Goal: Task Accomplishment & Management: Complete application form

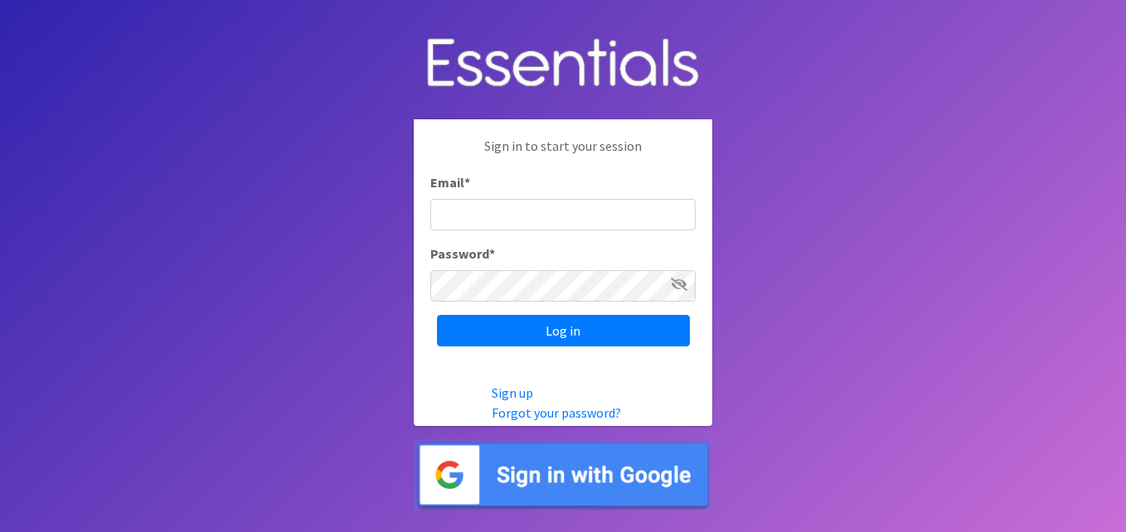
click at [468, 208] on input "Email *" at bounding box center [562, 215] width 265 height 32
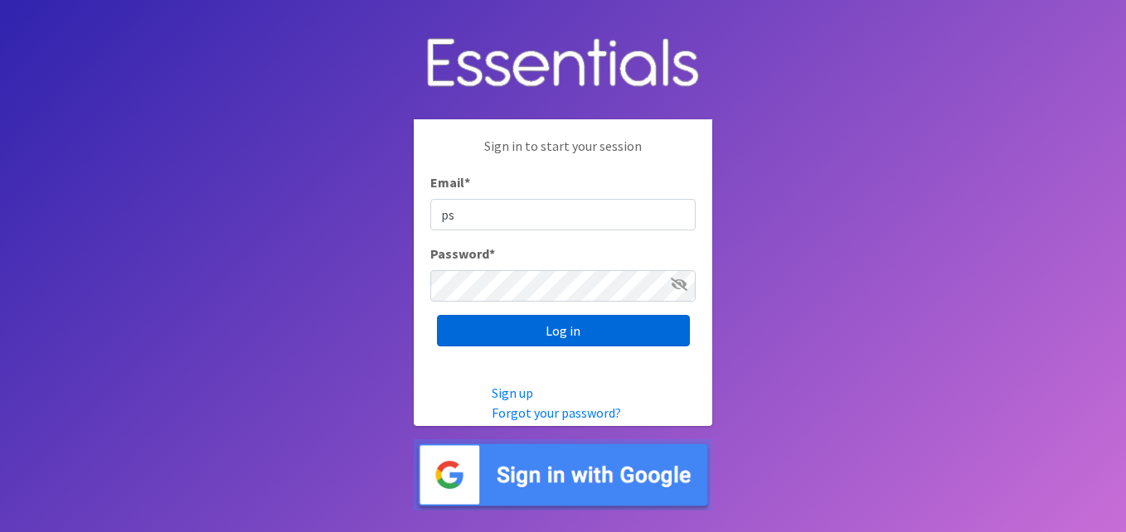
type input "p"
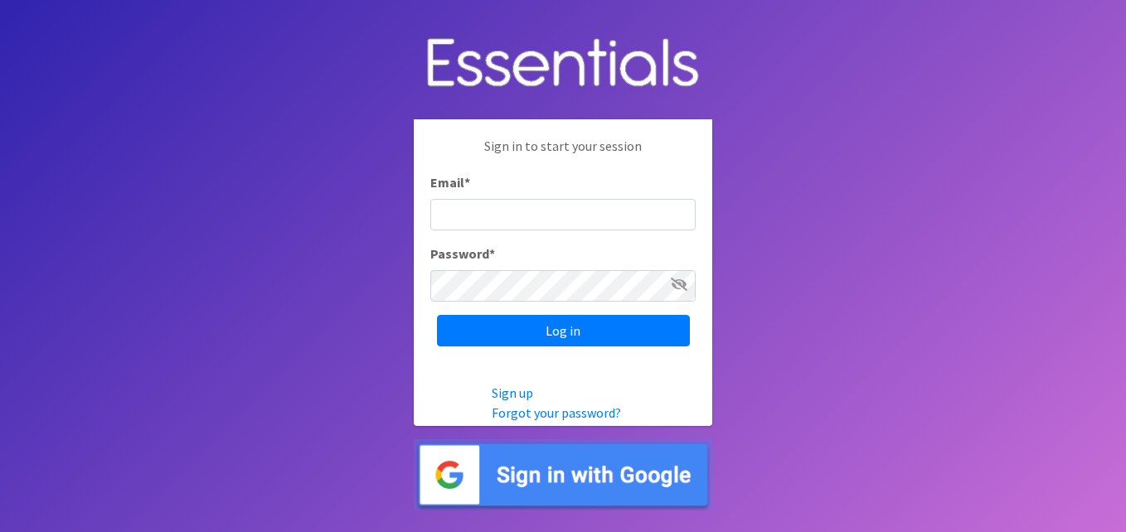
click at [475, 217] on input "Email *" at bounding box center [562, 215] width 265 height 32
type input "[EMAIL_ADDRESS][DOMAIN_NAME]"
click at [674, 290] on icon at bounding box center [679, 284] width 17 height 13
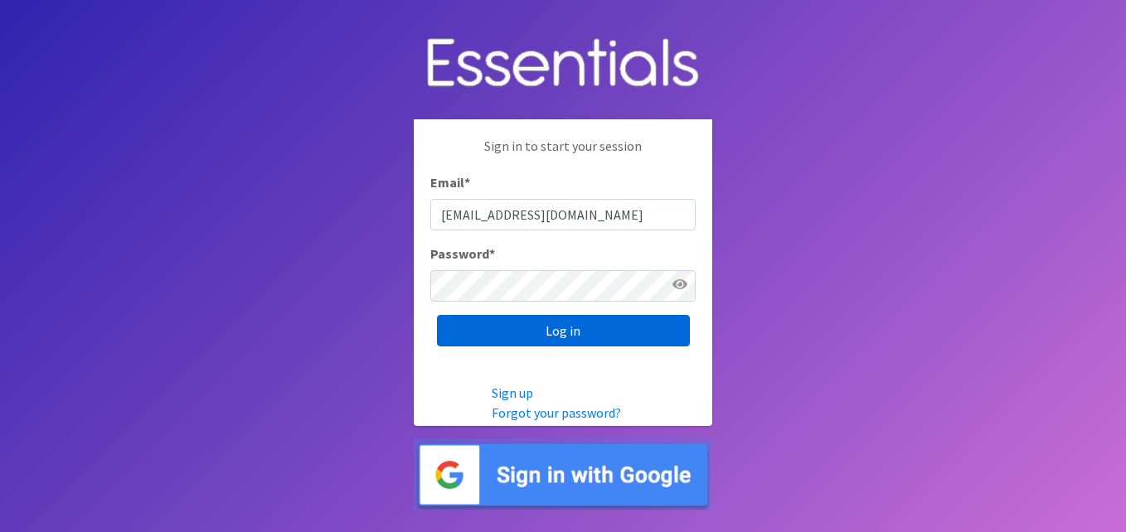
click at [545, 321] on input "Log in" at bounding box center [563, 331] width 253 height 32
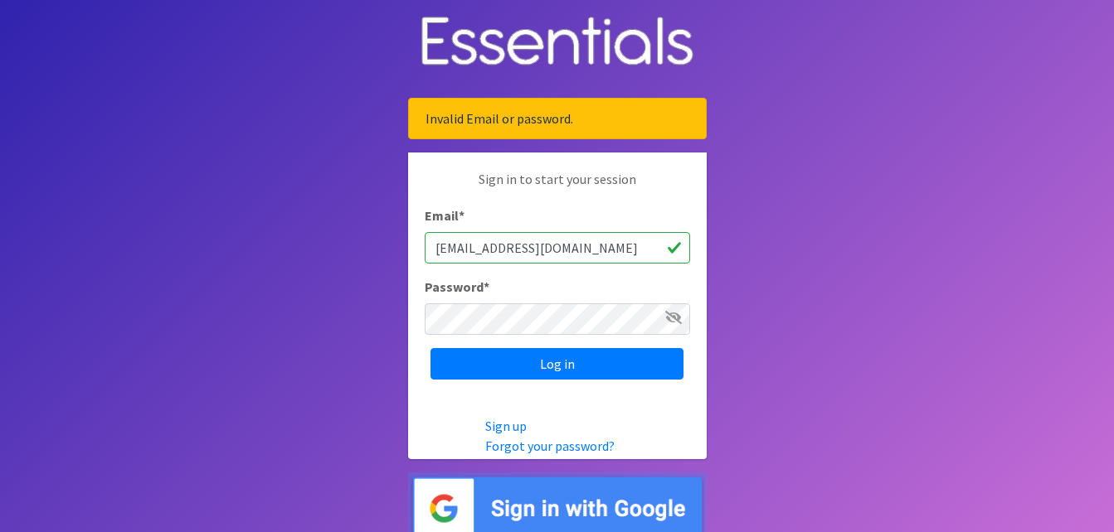
click at [665, 327] on span at bounding box center [673, 318] width 17 height 20
click at [675, 323] on icon at bounding box center [673, 317] width 17 height 13
click at [548, 367] on input "Log in" at bounding box center [556, 364] width 253 height 32
click at [599, 249] on input "[EMAIL_ADDRESS][DOMAIN_NAME]" at bounding box center [557, 248] width 265 height 32
type input "s"
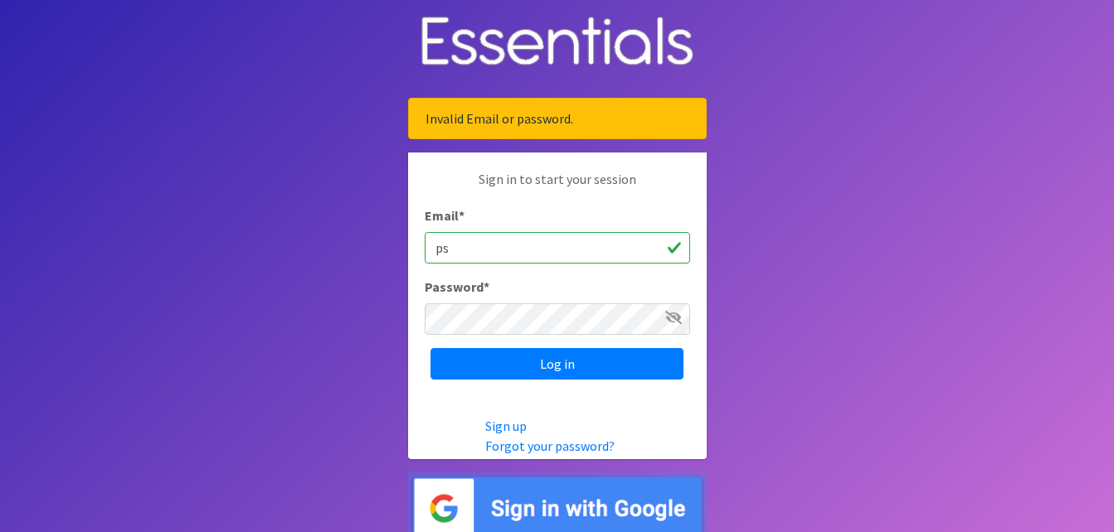
type input "p"
click at [449, 253] on input "Email *" at bounding box center [557, 248] width 265 height 32
drag, startPoint x: 469, startPoint y: 249, endPoint x: 452, endPoint y: 251, distance: 17.6
click at [452, 251] on input "Email *" at bounding box center [557, 248] width 265 height 32
type input "[EMAIL_ADDRESS][DOMAIN_NAME]"
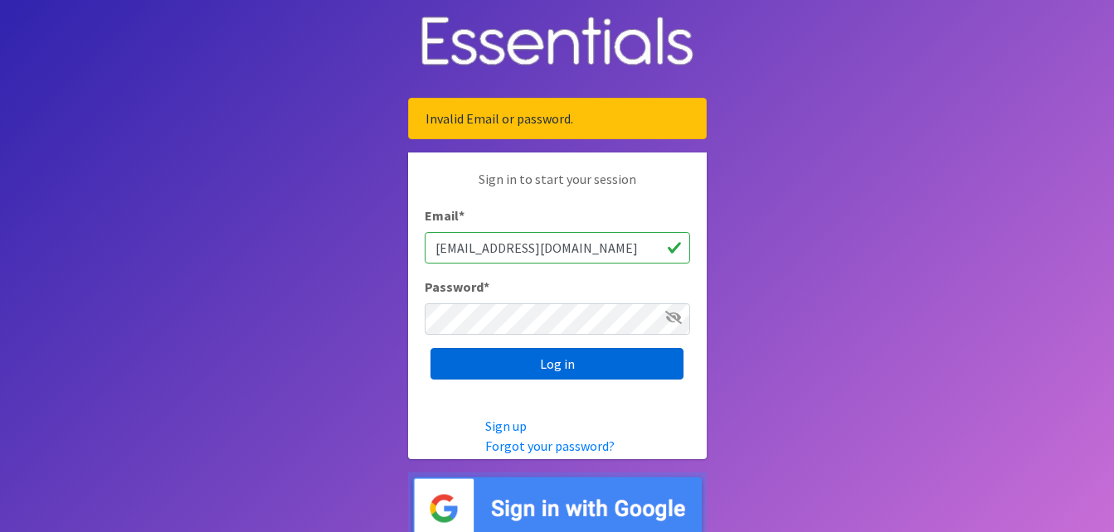
click at [552, 365] on input "Log in" at bounding box center [556, 364] width 253 height 32
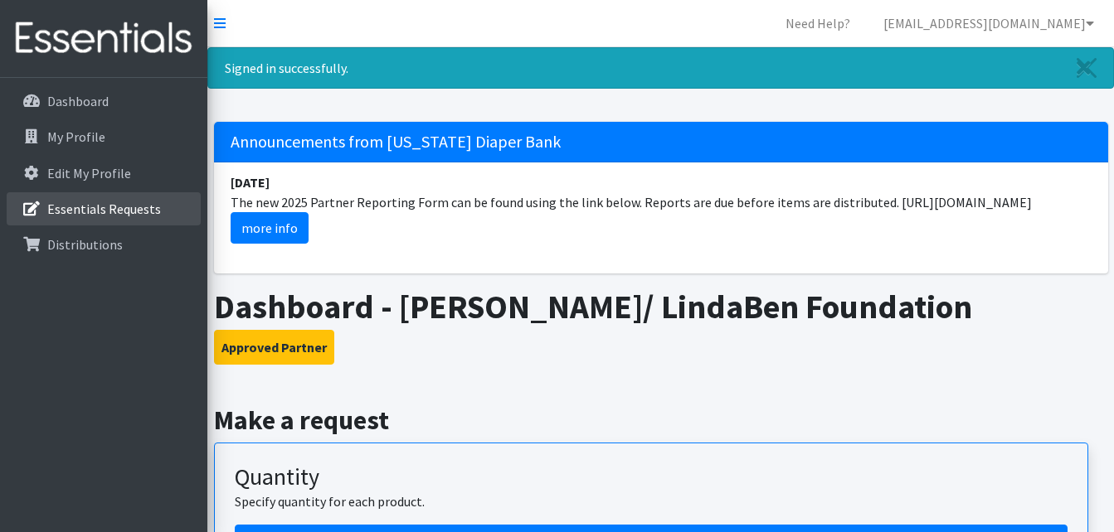
click at [75, 212] on p "Essentials Requests" at bounding box center [104, 209] width 114 height 17
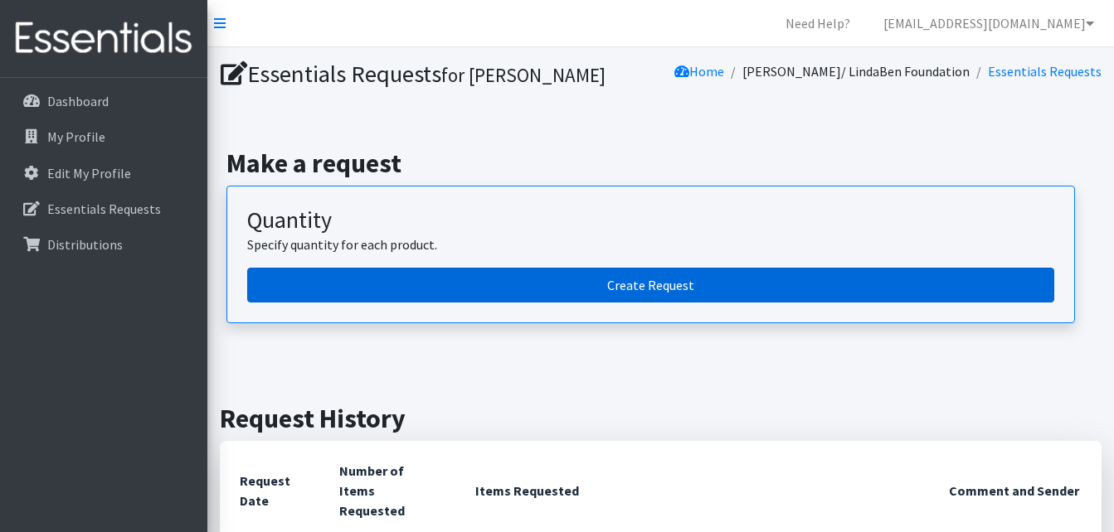
click at [653, 284] on link "Create Request" at bounding box center [650, 285] width 807 height 35
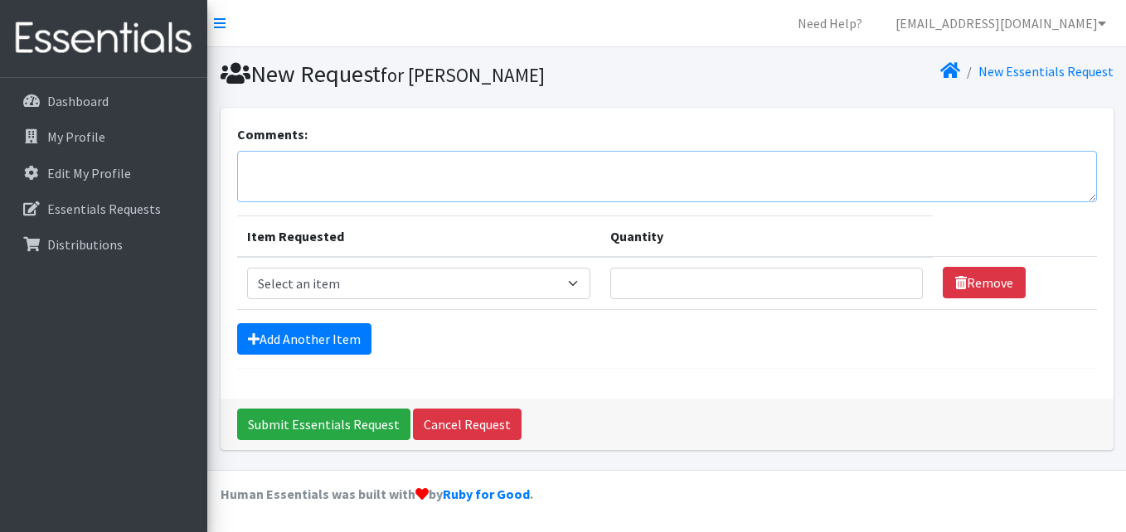
click at [451, 167] on textarea "Comments:" at bounding box center [667, 176] width 860 height 51
click at [570, 283] on select "Select an item Cloth Inserts (For Cloth Diapers) Kids (Newborn) Kids (Preemie) …" at bounding box center [419, 284] width 344 height 32
select select "5486"
click at [247, 268] on select "Select an item Cloth Inserts (For Cloth Diapers) Kids (Newborn) Kids (Preemie) …" at bounding box center [419, 284] width 344 height 32
click at [632, 279] on input "Quantity" at bounding box center [766, 284] width 312 height 32
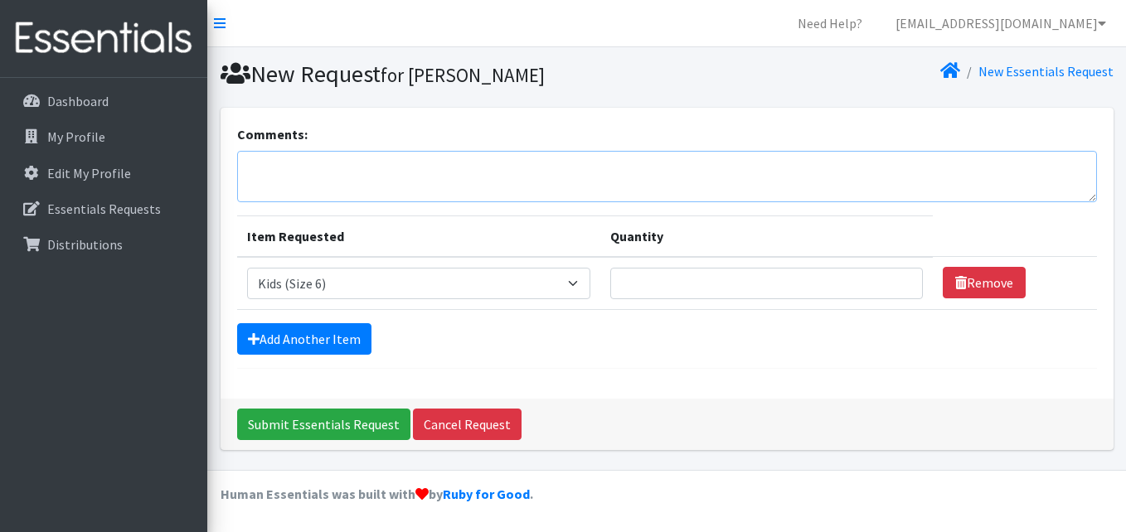
click at [295, 164] on textarea "Comments:" at bounding box center [667, 176] width 860 height 51
click at [247, 187] on textarea "Good afternoon, Kindly include 1500 size 7 in our order. Thank you" at bounding box center [667, 176] width 860 height 51
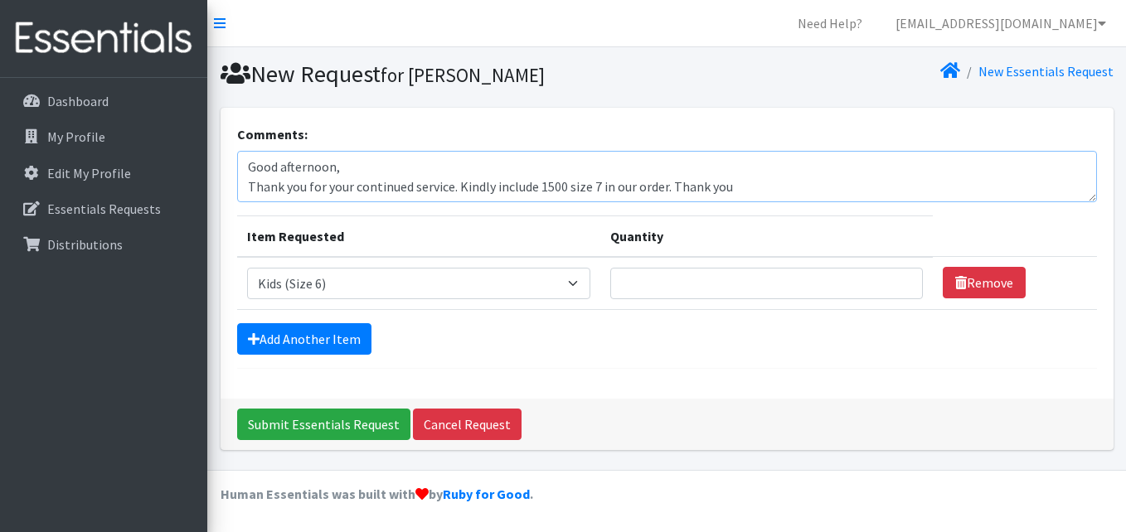
click at [733, 182] on textarea "Good afternoon, Thank you for your continued service. Kindly include 1500 size …" at bounding box center [667, 176] width 860 height 51
type textarea "Good afternoon, Thank you for your continued service. Kindly include 1500 size …"
click at [642, 282] on input "Quantity" at bounding box center [766, 284] width 312 height 32
type input "1500"
click at [270, 340] on link "Add Another Item" at bounding box center [304, 339] width 134 height 32
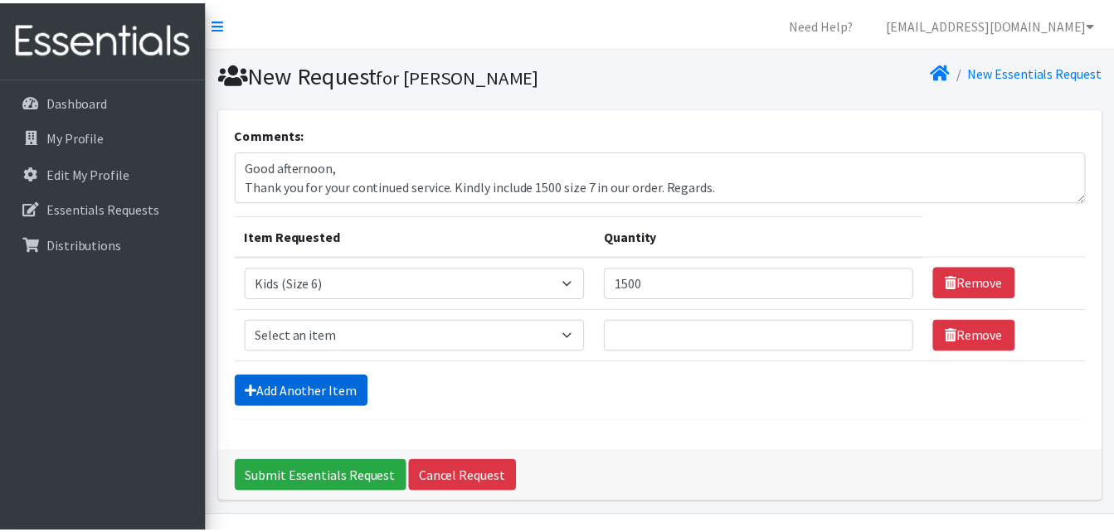
scroll to position [46, 0]
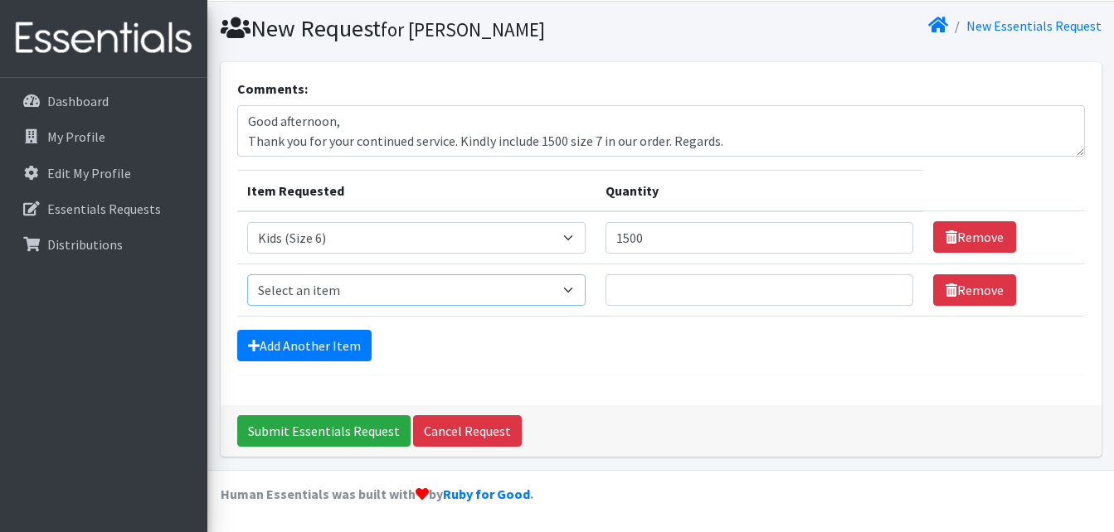
click at [503, 300] on select "Select an item Cloth Inserts (For Cloth Diapers) Kids (Newborn) Kids (Preemie) …" at bounding box center [416, 290] width 338 height 32
select select "5485"
click at [247, 274] on select "Select an item Cloth Inserts (For Cloth Diapers) Kids (Newborn) Kids (Preemie) …" at bounding box center [416, 290] width 338 height 32
click at [622, 283] on input "Quantity" at bounding box center [759, 290] width 308 height 32
type input "1000"
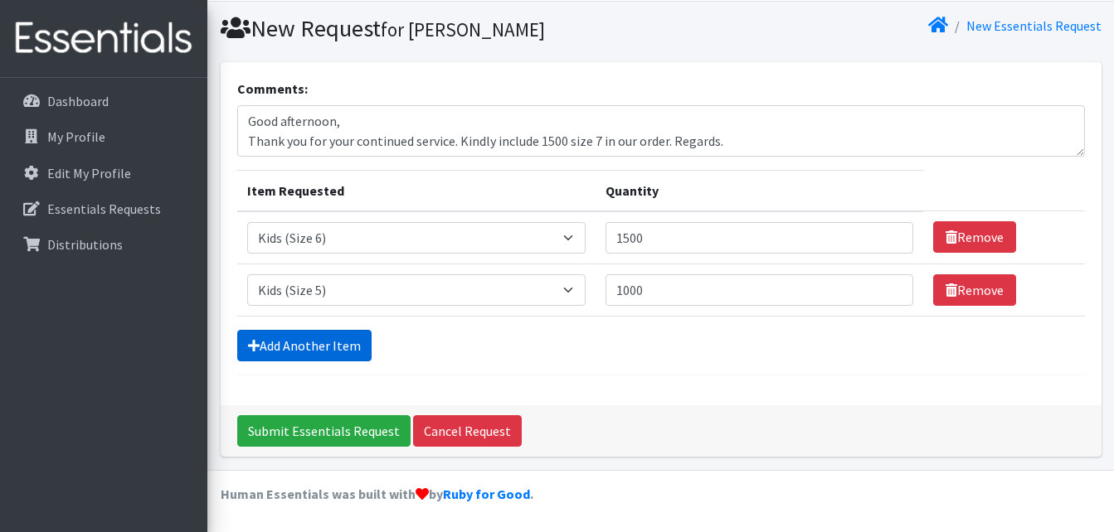
click at [325, 352] on link "Add Another Item" at bounding box center [304, 346] width 134 height 32
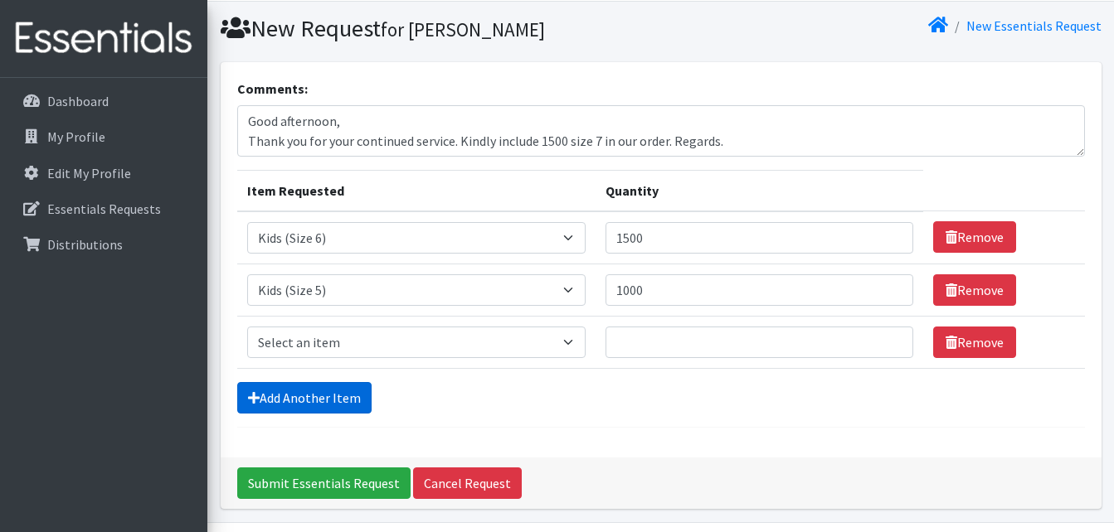
scroll to position [98, 0]
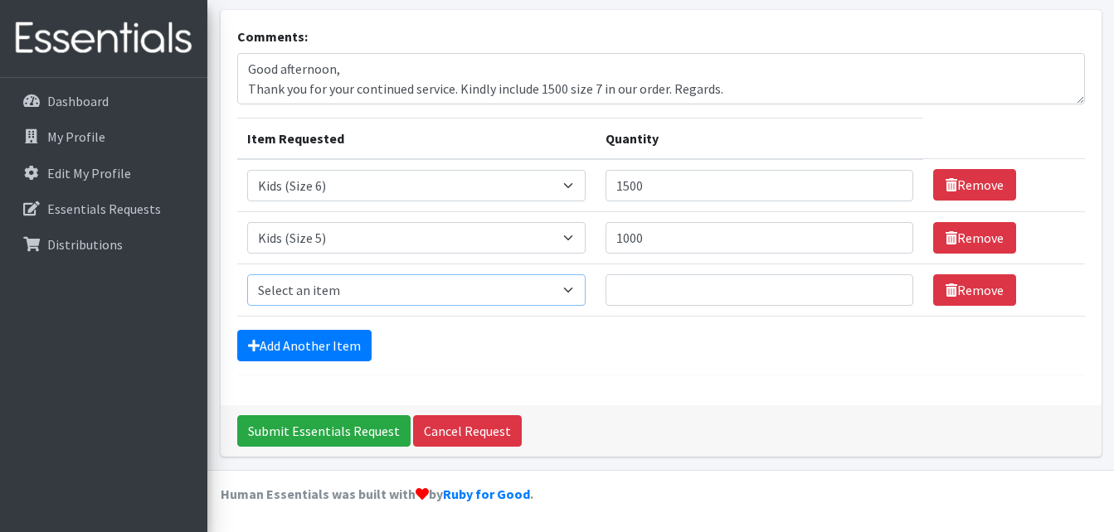
click at [353, 298] on select "Select an item Cloth Inserts (For Cloth Diapers) Kids (Newborn) Kids (Preemie) …" at bounding box center [416, 290] width 338 height 32
select select "5484"
click at [247, 274] on select "Select an item Cloth Inserts (For Cloth Diapers) Kids (Newborn) Kids (Preemie) …" at bounding box center [416, 290] width 338 height 32
click at [612, 291] on input "Quantity" at bounding box center [759, 290] width 308 height 32
type input "1000"
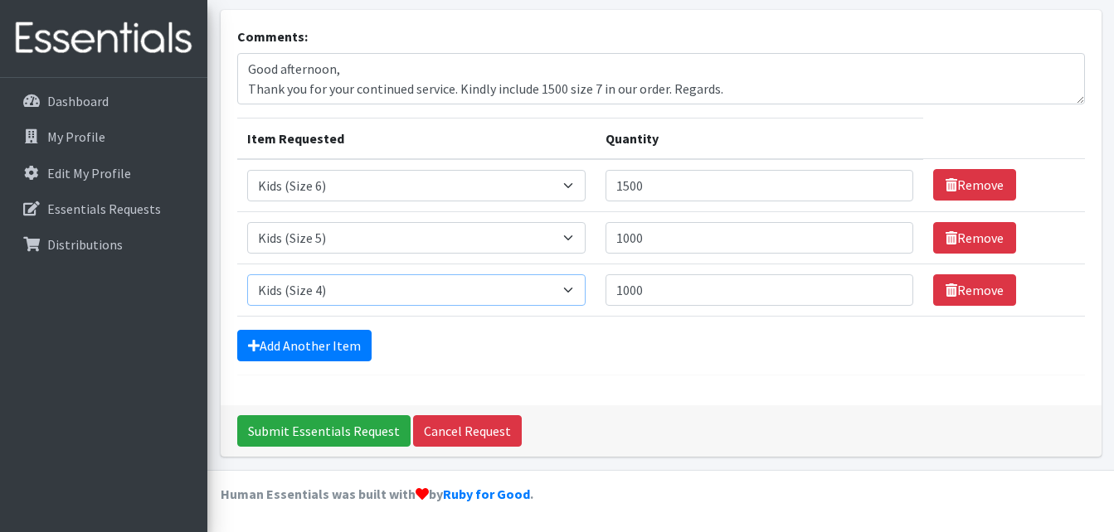
click at [398, 294] on select "Select an item Cloth Inserts (For Cloth Diapers) Kids (Newborn) Kids (Preemie) …" at bounding box center [416, 290] width 338 height 32
click at [309, 343] on link "Add Another Item" at bounding box center [304, 346] width 134 height 32
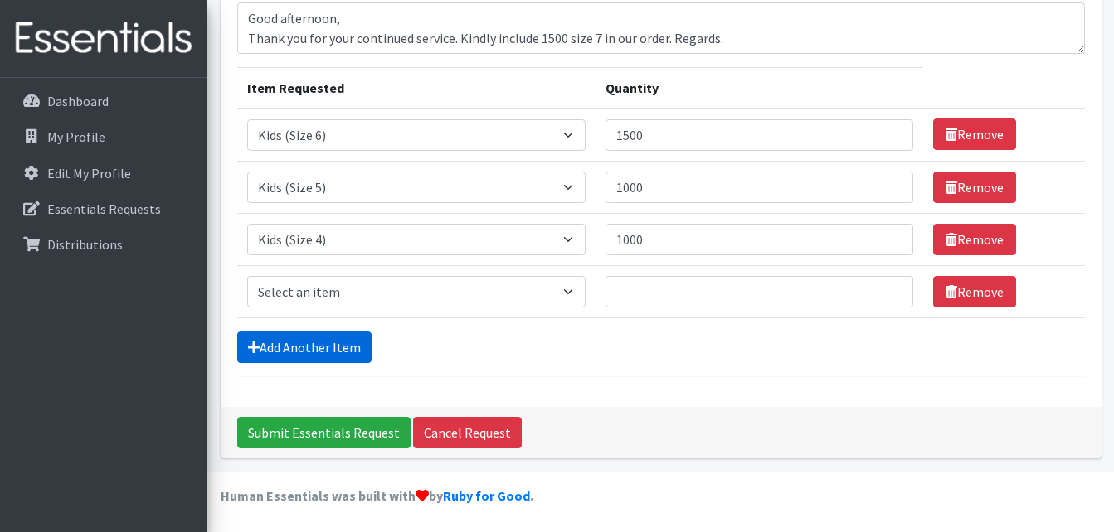
scroll to position [150, 0]
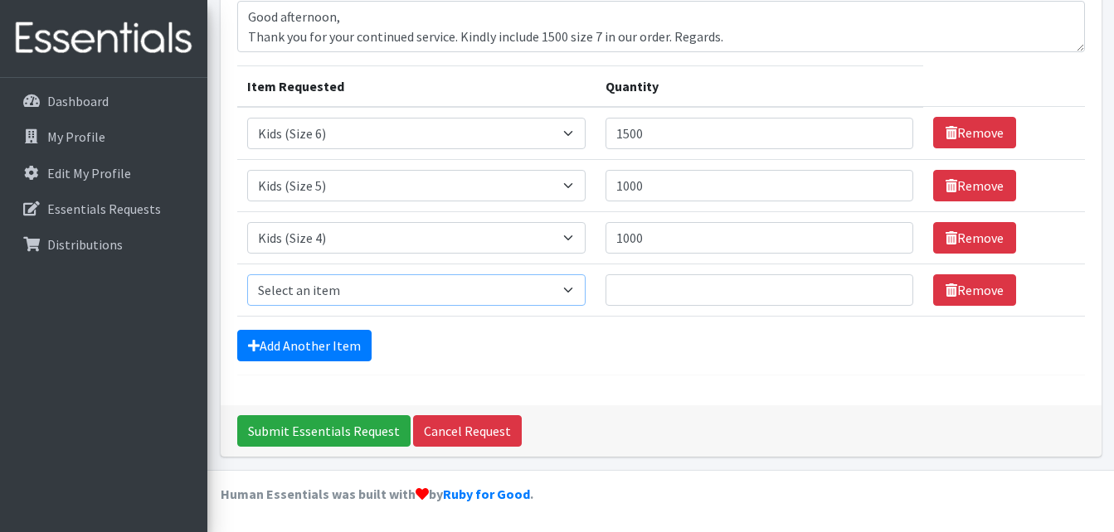
click at [323, 298] on select "Select an item Cloth Inserts (For Cloth Diapers) Kids (Newborn) Kids (Preemie) …" at bounding box center [416, 290] width 338 height 32
select select "5483"
click at [247, 274] on select "Select an item Cloth Inserts (For Cloth Diapers) Kids (Newborn) Kids (Preemie) …" at bounding box center [416, 290] width 338 height 32
click at [631, 287] on input "Quantity" at bounding box center [759, 290] width 308 height 32
type input "500"
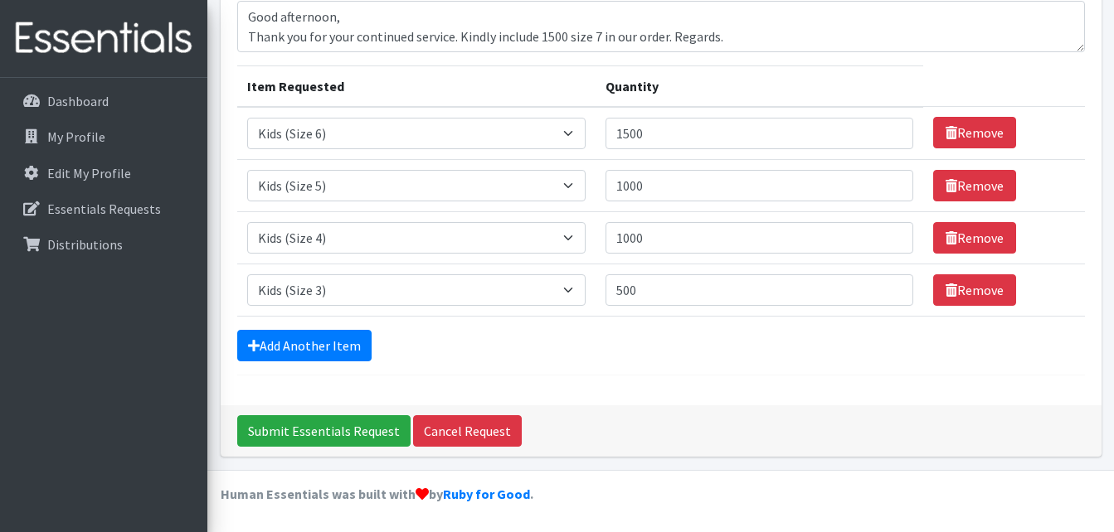
click at [543, 341] on div "Add Another Item" at bounding box center [660, 346] width 847 height 32
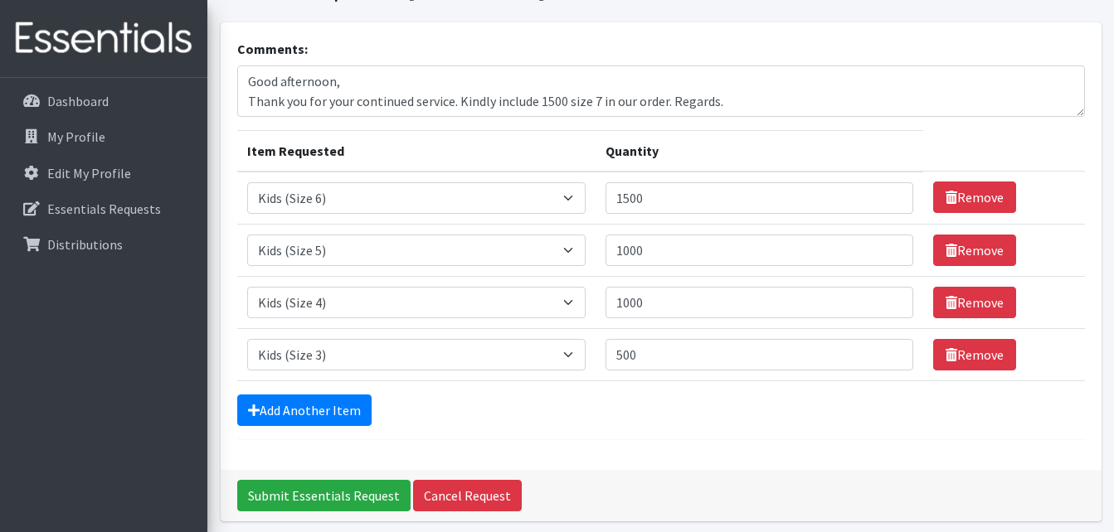
scroll to position [0, 0]
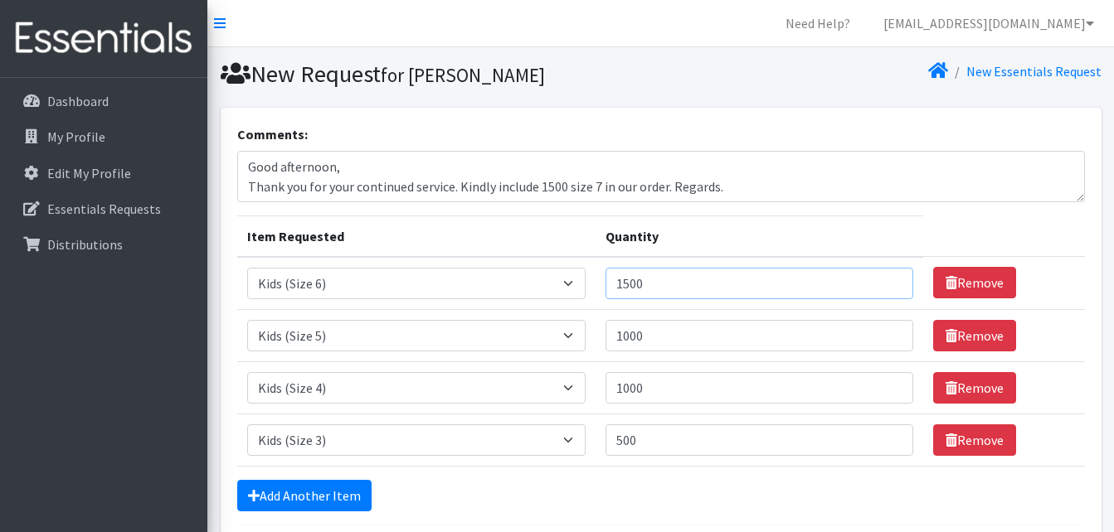
click at [628, 288] on input "1500" at bounding box center [759, 284] width 308 height 32
click at [731, 491] on div "Add Another Item" at bounding box center [660, 496] width 847 height 32
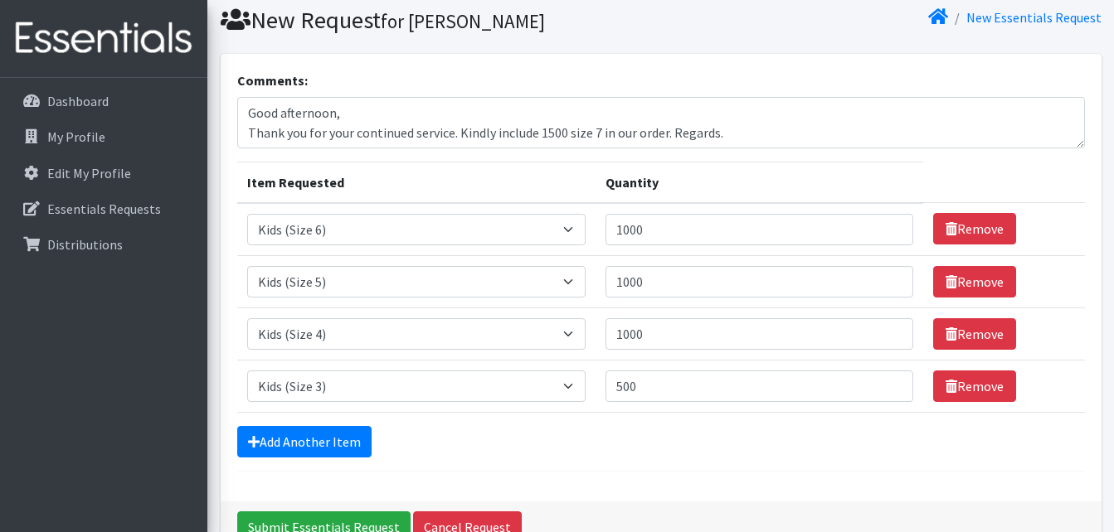
scroll to position [83, 0]
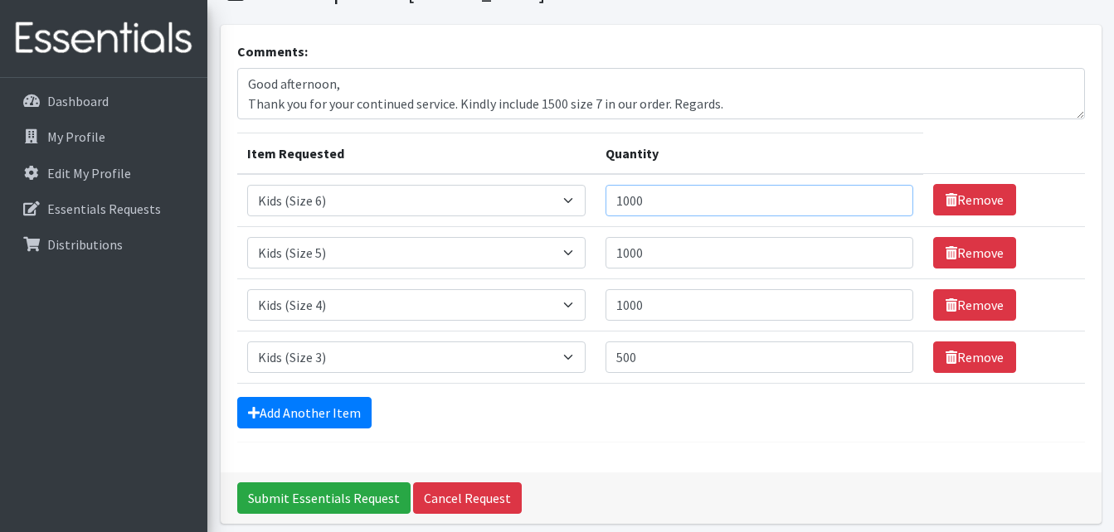
drag, startPoint x: 633, startPoint y: 201, endPoint x: 634, endPoint y: 240, distance: 39.8
click at [633, 219] on td "Quantity 1000" at bounding box center [759, 200] width 328 height 53
type input "1500"
click at [786, 434] on form "Comments: Good afternoon, Thank you for your continued service. Kindly include …" at bounding box center [660, 241] width 847 height 401
click at [303, 401] on link "Add Another Item" at bounding box center [304, 413] width 134 height 32
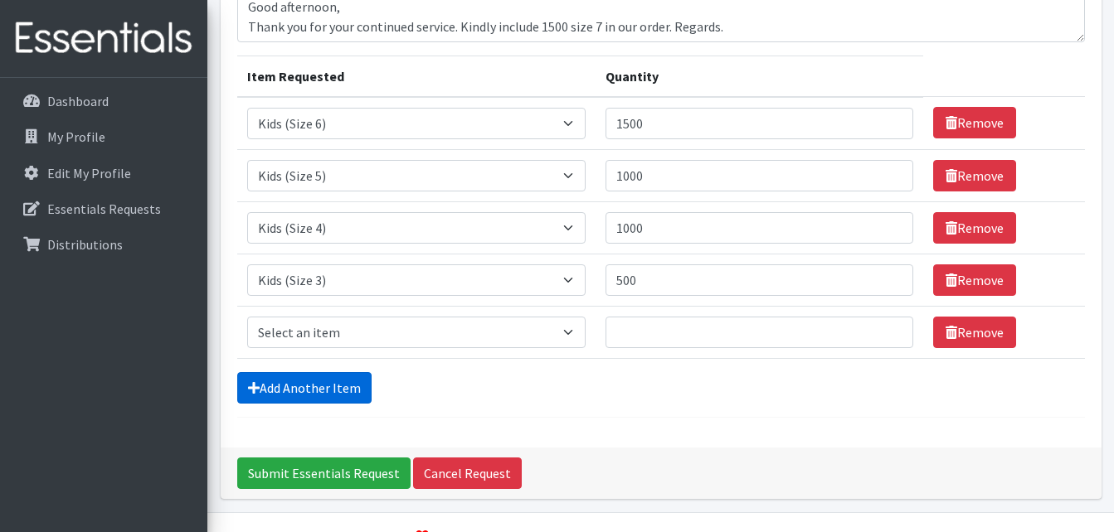
scroll to position [202, 0]
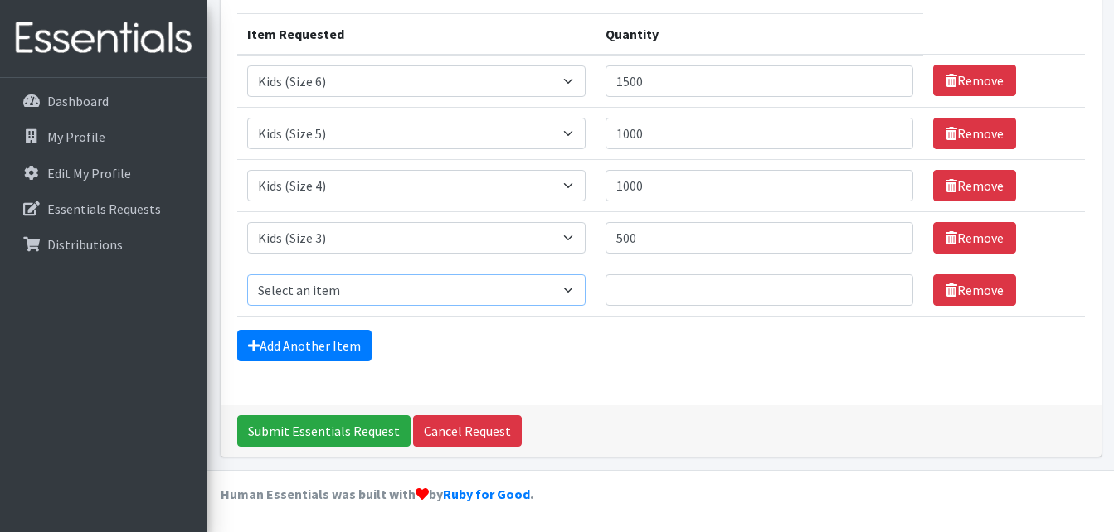
click at [322, 299] on select "Select an item Cloth Inserts (For Cloth Diapers) Kids (Newborn) Kids (Preemie) …" at bounding box center [416, 290] width 338 height 32
select select "5491"
click at [247, 274] on select "Select an item Cloth Inserts (For Cloth Diapers) Kids (Newborn) Kids (Preemie) …" at bounding box center [416, 290] width 338 height 32
click at [658, 285] on input "Quantity" at bounding box center [759, 290] width 308 height 32
click at [650, 357] on div "Add Another Item" at bounding box center [660, 346] width 847 height 32
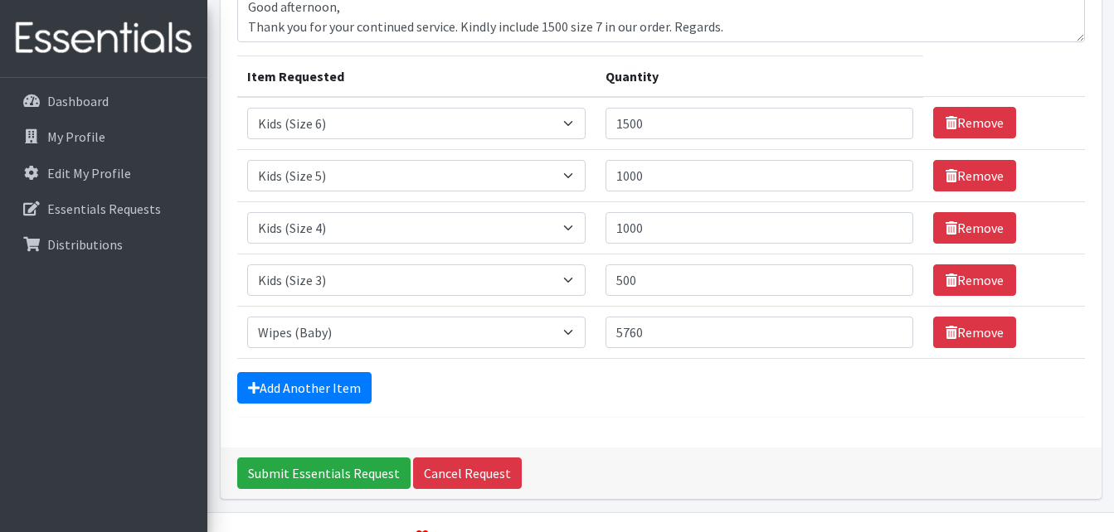
scroll to position [119, 0]
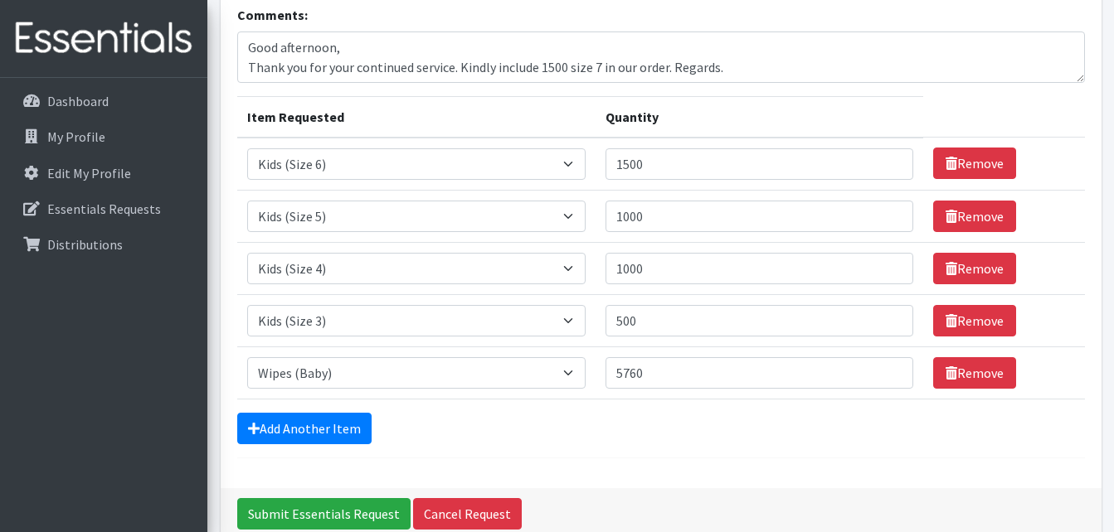
click at [658, 408] on form "Comments: Good afternoon, Thank you for your continued service. Kindly include …" at bounding box center [660, 232] width 847 height 454
drag, startPoint x: 589, startPoint y: 365, endPoint x: 528, endPoint y: 360, distance: 60.7
click at [528, 360] on tr "Item Requested Select an item Cloth Inserts (For Cloth Diapers) Kids (Newborn) …" at bounding box center [660, 373] width 847 height 52
type input "7200"
click at [605, 437] on div "Add Another Item" at bounding box center [660, 429] width 847 height 32
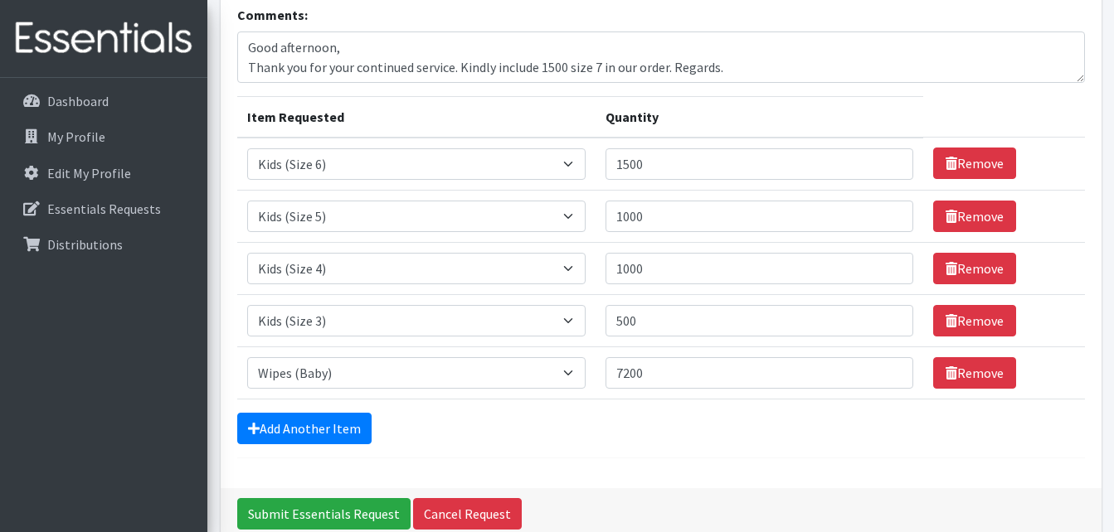
click at [702, 444] on form "Comments: Good afternoon, Thank you for your continued service. Kindly include …" at bounding box center [660, 232] width 847 height 454
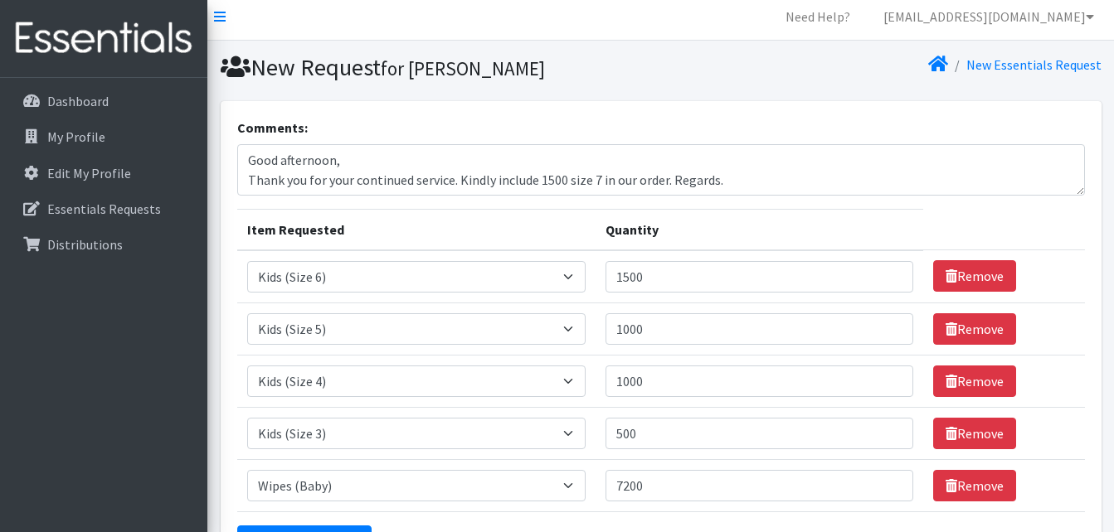
scroll to position [0, 0]
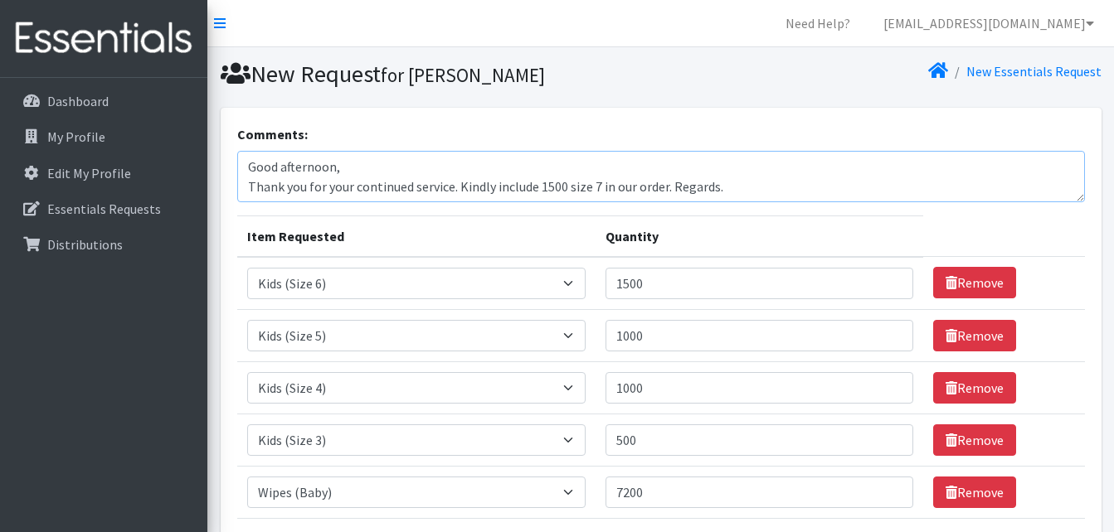
click at [358, 169] on textarea "Good afternoon, Thank you for your continued service. Kindly include 1500 size …" at bounding box center [660, 176] width 847 height 51
click at [395, 197] on textarea "Good afternoon Partners, Thank you for your continued service. Kindly include 1…" at bounding box center [660, 176] width 847 height 51
drag, startPoint x: 738, startPoint y: 183, endPoint x: 226, endPoint y: 177, distance: 512.5
click at [194, 172] on div "Need Help? [EMAIL_ADDRESS][DOMAIN_NAME] Organization Settings My Co-Workers My …" at bounding box center [557, 367] width 1114 height 735
type textarea "Good afternoon Partners, Thank you for your continued service. Kindly include 1…"
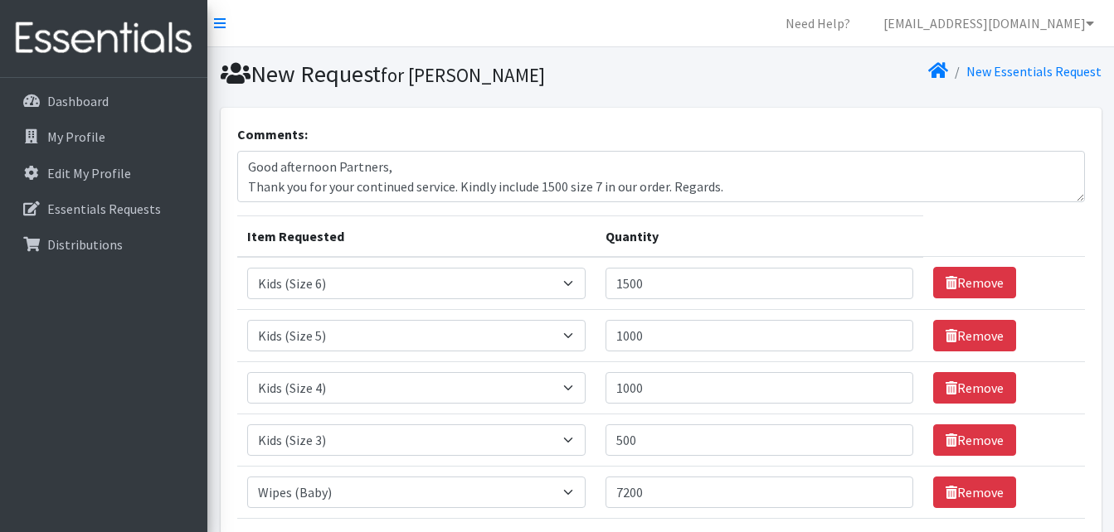
click at [362, 206] on form "Comments: Good afternoon Partners, Thank you for your continued service. Kindly…" at bounding box center [660, 351] width 847 height 454
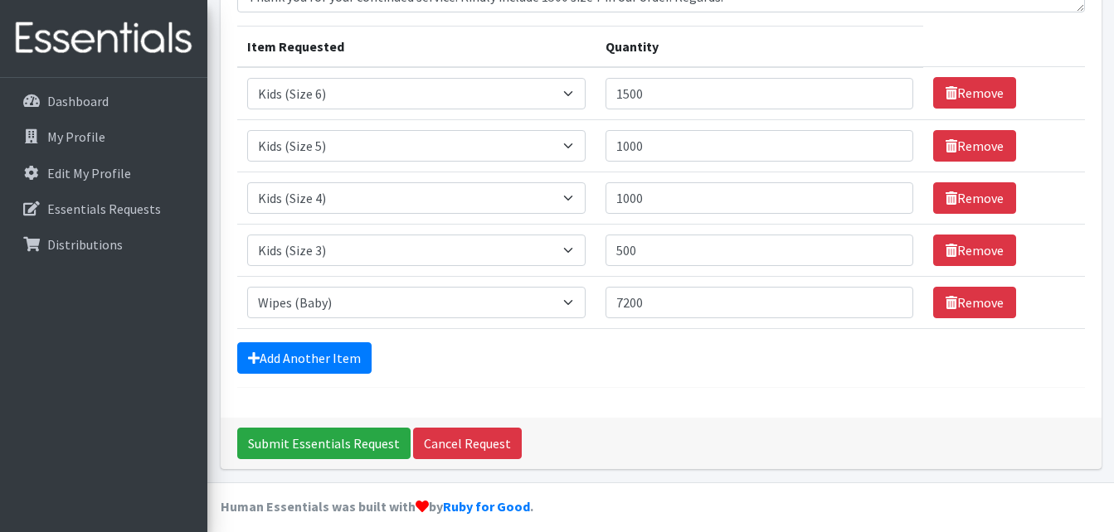
scroll to position [202, 0]
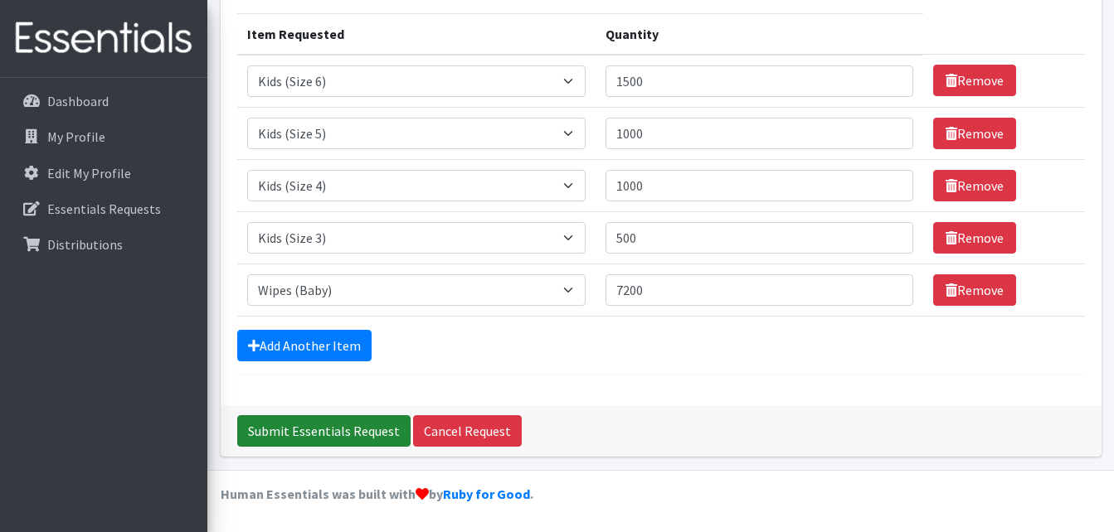
click at [286, 429] on input "Submit Essentials Request" at bounding box center [323, 431] width 173 height 32
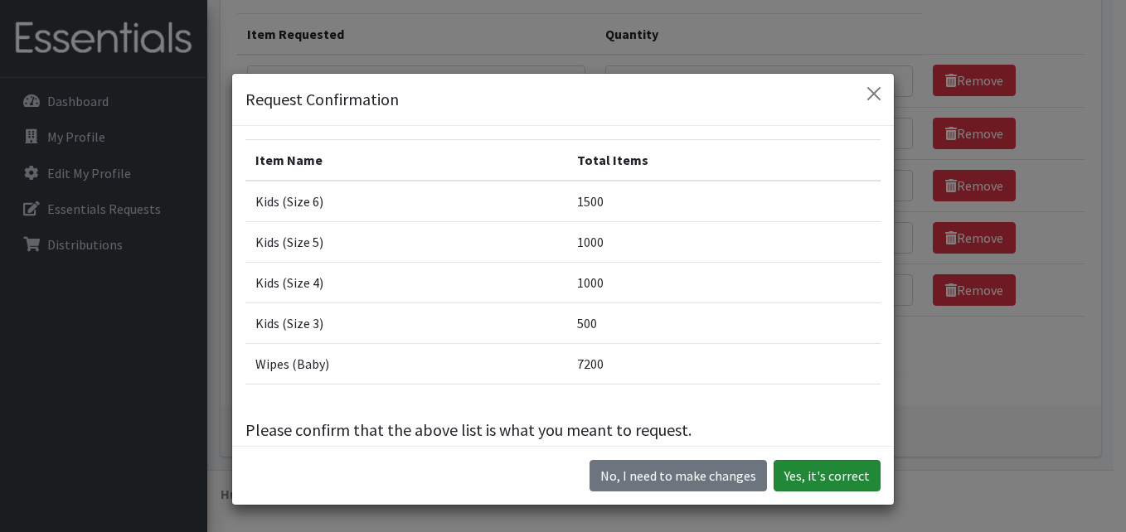
click at [813, 476] on button "Yes, it's correct" at bounding box center [827, 476] width 107 height 32
